Goal: Task Accomplishment & Management: Manage account settings

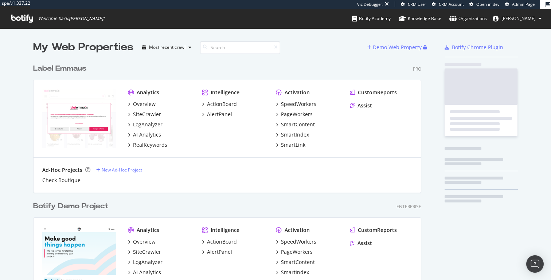
click at [527, 21] on span "[PERSON_NAME]" at bounding box center [519, 18] width 34 height 6
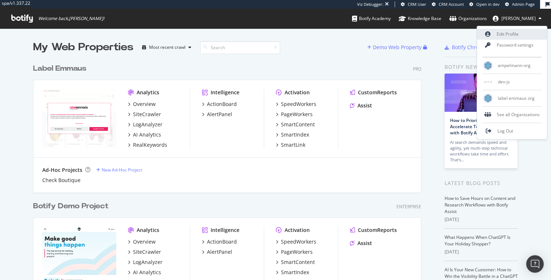
click at [516, 33] on link "Edit Profile" at bounding box center [512, 34] width 70 height 11
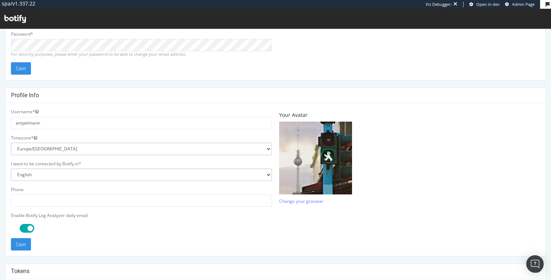
scroll to position [207, 0]
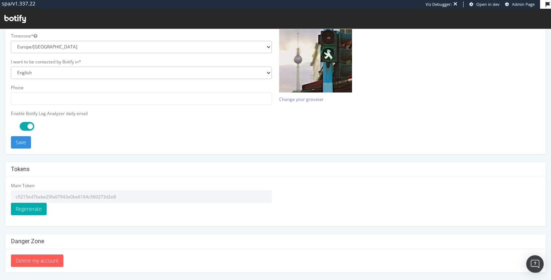
click at [107, 195] on input "c5215ed7babe29fa67943e0be6164c560273d2e8" at bounding box center [141, 197] width 261 height 12
